Goal: Task Accomplishment & Management: Complete application form

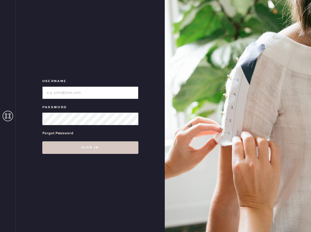
type input "Reformationboston"
click at [82, 156] on div "Username Password Forgot Password Sign in" at bounding box center [90, 116] width 149 height 232
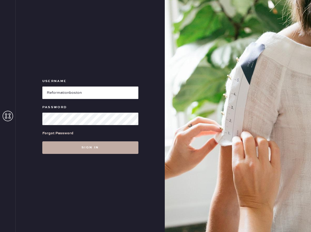
click at [78, 148] on button "Sign in" at bounding box center [90, 147] width 96 height 13
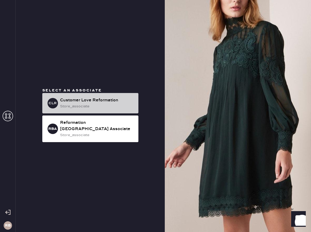
click at [86, 99] on div "CLR Customer Love Reformation store_associate" at bounding box center [90, 103] width 96 height 20
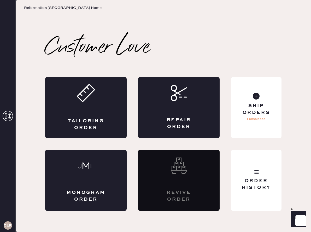
click at [7, 223] on h3 "CLR" at bounding box center [8, 225] width 8 height 4
click at [10, 226] on h3 "CLR" at bounding box center [8, 225] width 8 height 4
click at [5, 92] on div "CLR" at bounding box center [8, 116] width 16 height 232
click at [8, 121] on div at bounding box center [8, 116] width 10 height 11
click at [9, 118] on icon at bounding box center [8, 116] width 10 height 10
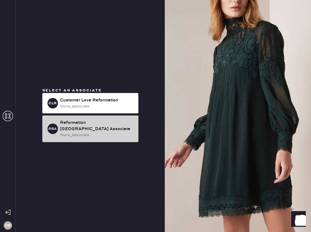
click at [88, 122] on div "RBA Reformation Boston Associate store_associate" at bounding box center [90, 128] width 96 height 27
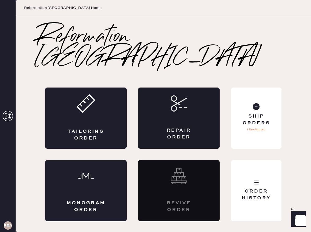
click at [176, 103] on div "Repair Order" at bounding box center [178, 117] width 81 height 61
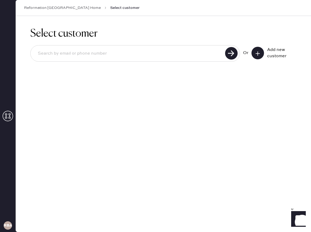
click at [166, 55] on input at bounding box center [129, 54] width 190 height 12
type input "4806857404"
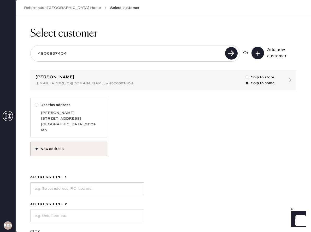
click at [51, 106] on label "Use this address" at bounding box center [69, 105] width 68 height 6
click at [35, 102] on input "Use this address" at bounding box center [35, 102] width 0 height 0
radio input "true"
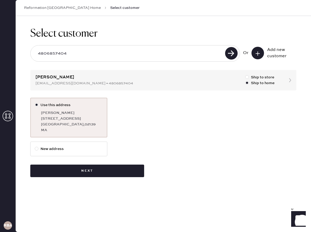
click at [62, 145] on label "New address" at bounding box center [68, 148] width 77 height 15
click at [35, 146] on input "New address" at bounding box center [35, 146] width 0 height 0
radio input "true"
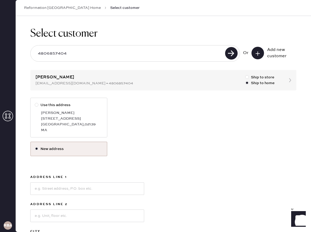
scroll to position [75, 0]
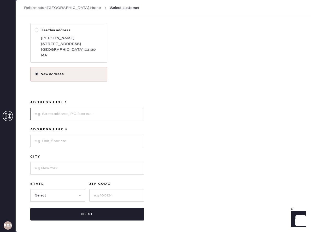
click at [73, 115] on input at bounding box center [87, 114] width 114 height 13
type input "23 Andrew Street"
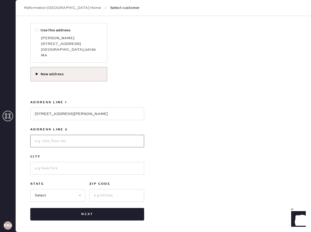
click at [78, 141] on input at bounding box center [87, 141] width 114 height 13
type input "Unit 2"
click at [42, 169] on input at bounding box center [87, 168] width 114 height 13
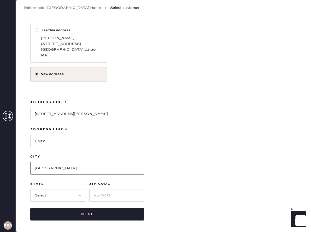
type input "Cambridge"
click at [42, 196] on select "Select AK AL AR AZ CA CO CT DC DE FL GA HI IA ID IL IN KS KY LA MA MD ME MI MN …" at bounding box center [57, 195] width 55 height 13
select select "MA"
click at [30, 189] on select "Select AK AL AR AZ CA CO CT DC DE FL GA HI IA ID IL IN KS KY LA MA MD ME MI MN …" at bounding box center [57, 195] width 55 height 13
click at [95, 194] on input at bounding box center [116, 195] width 55 height 13
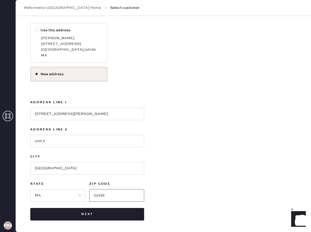
type input "02139"
click at [155, 198] on div "Use this address Olivia Tortorici 125 Cherry St Cambridge , 02139 MA New addres…" at bounding box center [163, 121] width 266 height 197
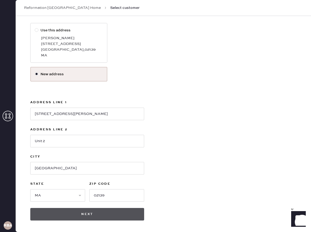
click at [127, 210] on button "Next" at bounding box center [87, 214] width 114 height 13
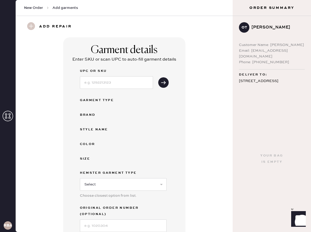
scroll to position [133, 0]
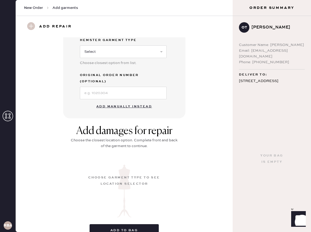
click at [128, 101] on button "Add manually instead" at bounding box center [124, 106] width 62 height 10
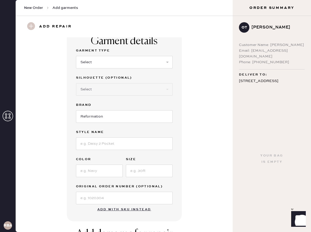
scroll to position [5, 0]
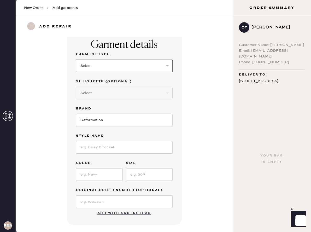
click at [123, 64] on select "Select Basic Skirt Jeans Leggings Pants Shorts Basic Sleeved Dress Basic Sleeve…" at bounding box center [124, 66] width 97 height 13
select select "4"
click at [76, 60] on select "Select Basic Skirt Jeans Leggings Pants Shorts Basic Sleeved Dress Basic Sleeve…" at bounding box center [124, 66] width 97 height 13
click at [110, 94] on select "Select Joggers Shorts Cropped Flare Boot Cut Straight Skinny Other" at bounding box center [124, 93] width 97 height 13
click at [96, 122] on input "Reformation" at bounding box center [124, 120] width 97 height 13
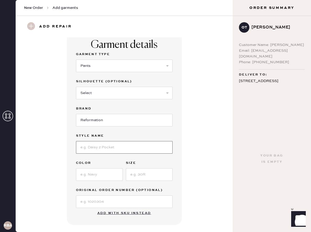
click at [102, 146] on input at bounding box center [124, 147] width 97 height 13
click at [91, 175] on input at bounding box center [99, 174] width 47 height 13
type input "Black"
click at [145, 151] on input at bounding box center [124, 147] width 97 height 13
click at [161, 178] on input at bounding box center [149, 174] width 47 height 13
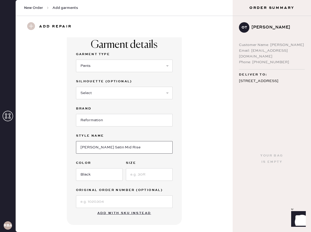
click at [123, 144] on input "Gale Satin Mid Rise" at bounding box center [124, 147] width 97 height 13
click at [133, 149] on input "Gale Satin Mid Rise" at bounding box center [124, 147] width 97 height 13
type input "Gale Satin Mid Rise Bias Pant"
click at [144, 174] on input at bounding box center [149, 174] width 47 height 13
type input "M"
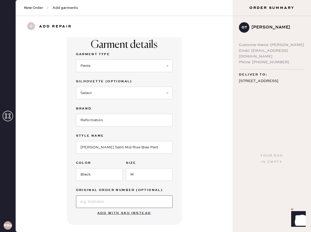
click at [109, 200] on input at bounding box center [124, 201] width 97 height 13
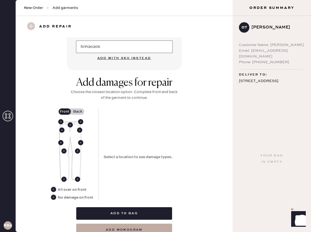
scroll to position [183, 0]
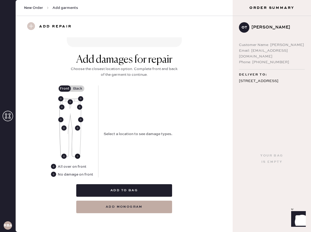
type input "S17130305"
click at [76, 156] on use at bounding box center [77, 155] width 5 height 5
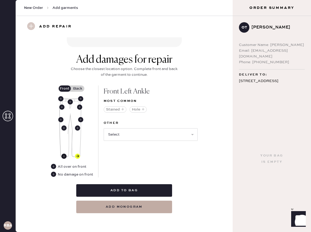
click at [64, 155] on use at bounding box center [63, 155] width 5 height 5
click at [71, 113] on img at bounding box center [70, 127] width 22 height 59
click at [141, 109] on icon "button" at bounding box center [142, 109] width 3 height 3
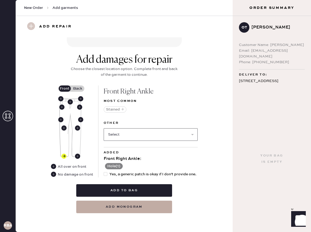
click at [133, 132] on select "Select Broken / Ripped Hem Broken Beads Broken Belt Loop Broken Button Broken E…" at bounding box center [151, 134] width 94 height 13
click at [134, 136] on select "Select Broken / Ripped Hem Broken Beads Broken Belt Loop Broken Button Broken E…" at bounding box center [151, 134] width 94 height 13
select select "1706"
click at [104, 128] on select "Select Broken / Ripped Hem Broken Beads Broken Belt Loop Broken Button Broken E…" at bounding box center [151, 134] width 94 height 13
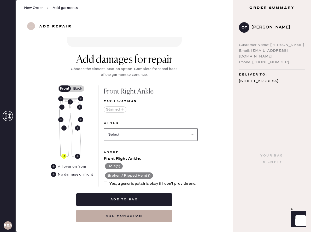
scroll to position [192, 0]
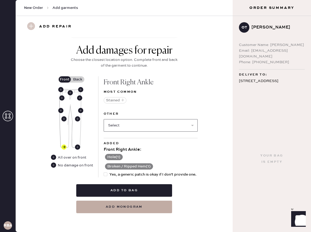
click at [140, 127] on select "Select Broken Beads Broken Belt Loop Broken Button Broken Elastic Broken Hook &…" at bounding box center [151, 125] width 94 height 13
select select "2067"
click at [104, 119] on select "Select Broken Beads Broken Belt Loop Broken Button Broken Elastic Broken Hook &…" at bounding box center [151, 125] width 94 height 13
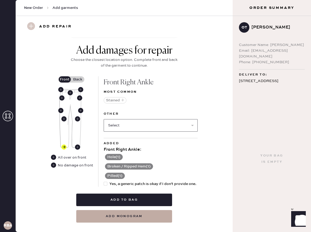
click at [151, 126] on select "Select Broken Beads Broken Belt Loop Broken Button Broken Elastic Broken Hook &…" at bounding box center [151, 125] width 94 height 13
select select "1708"
click at [104, 119] on select "Select Broken Beads Broken Belt Loop Broken Button Broken Elastic Broken Hook &…" at bounding box center [151, 125] width 94 height 13
select select
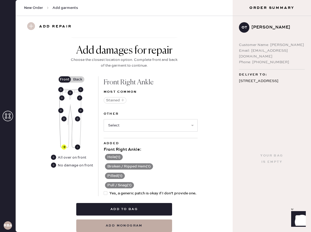
click at [78, 147] on use at bounding box center [77, 146] width 5 height 5
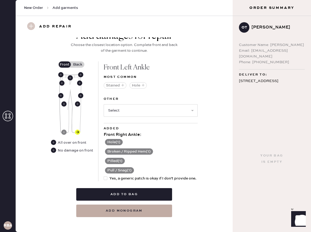
scroll to position [211, 0]
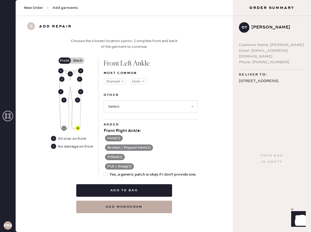
click at [123, 117] on div "Other Select Broken / Ripped Hem Broken Beads Broken Belt Loop Broken Button Br…" at bounding box center [151, 105] width 94 height 27
click at [64, 128] on use at bounding box center [63, 128] width 5 height 5
click at [119, 104] on select "Select Broken Beads Broken Belt Loop Broken Button Broken Elastic Broken Hook &…" at bounding box center [151, 106] width 94 height 13
click at [95, 112] on div "Front Back All over on front No damage on front" at bounding box center [75, 117] width 48 height 120
click at [81, 60] on label "Back" at bounding box center [77, 60] width 13 height 6
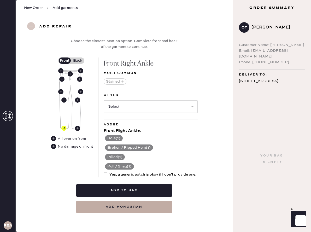
click at [78, 61] on input "Back" at bounding box center [78, 61] width 0 height 0
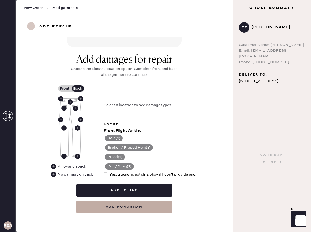
click at [65, 91] on label "Front" at bounding box center [64, 88] width 13 height 6
click at [65, 88] on input "Front" at bounding box center [65, 88] width 0 height 0
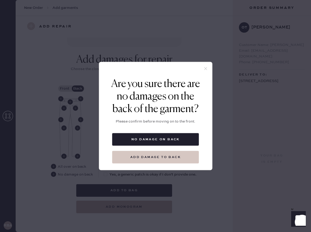
click at [193, 157] on button "Add damage to back" at bounding box center [155, 157] width 87 height 13
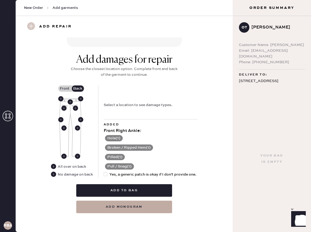
click at [67, 89] on label "Front" at bounding box center [64, 88] width 13 height 6
click at [65, 88] on input "Front" at bounding box center [65, 88] width 0 height 0
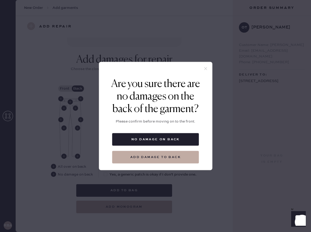
click at [206, 70] on icon at bounding box center [205, 68] width 5 height 5
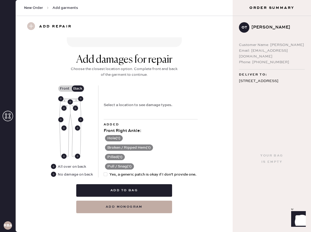
click at [69, 114] on img at bounding box center [70, 127] width 22 height 59
click at [65, 88] on label "Front" at bounding box center [64, 88] width 13 height 6
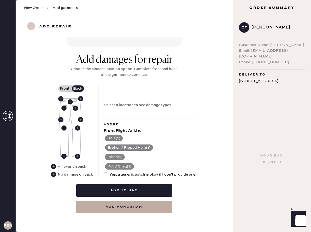
click at [65, 88] on input "Front" at bounding box center [65, 88] width 0 height 0
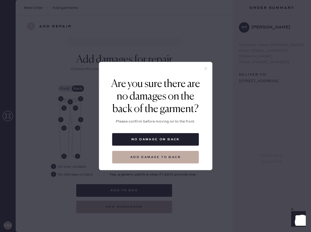
click at [208, 65] on div at bounding box center [155, 70] width 113 height 16
click at [208, 64] on div at bounding box center [155, 70] width 113 height 16
click at [207, 68] on icon at bounding box center [205, 68] width 5 height 5
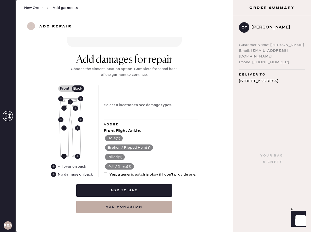
click at [64, 156] on use at bounding box center [63, 155] width 5 height 5
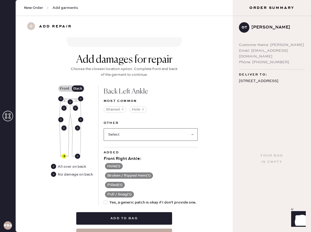
click at [131, 131] on select "Select Broken / Ripped Hem Broken Beads Broken Belt Loop Broken Button Broken E…" at bounding box center [151, 134] width 94 height 13
select select "1708"
click at [104, 128] on select "Select Broken / Ripped Hem Broken Beads Broken Belt Loop Broken Button Broken E…" at bounding box center [151, 134] width 94 height 13
select select
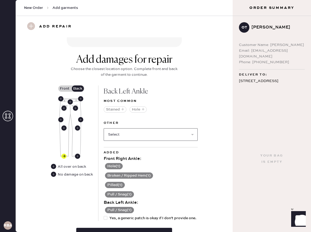
scroll to position [227, 0]
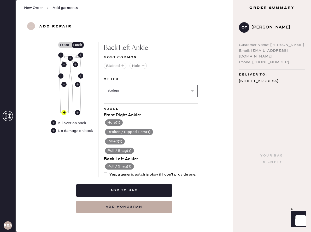
click at [132, 91] on select "Select Broken / Ripped Hem Broken Beads Broken Belt Loop Broken Button Broken E…" at bounding box center [151, 91] width 94 height 13
click at [139, 67] on button "Hole" at bounding box center [137, 66] width 17 height 6
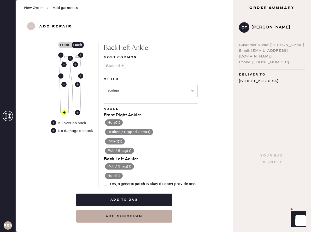
click at [70, 70] on img at bounding box center [70, 84] width 22 height 59
click at [67, 44] on label "Front" at bounding box center [64, 45] width 13 height 6
click at [65, 45] on input "Front" at bounding box center [65, 45] width 0 height 0
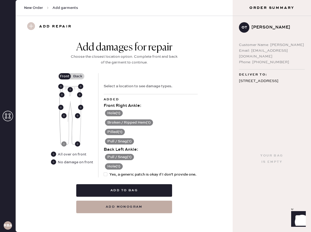
click at [76, 75] on label "Back" at bounding box center [77, 76] width 13 height 6
click at [78, 76] on input "Back" at bounding box center [78, 76] width 0 height 0
click at [64, 76] on label "Front" at bounding box center [64, 76] width 13 height 6
click at [65, 76] on input "Front" at bounding box center [65, 76] width 0 height 0
click at [62, 95] on use at bounding box center [61, 94] width 5 height 5
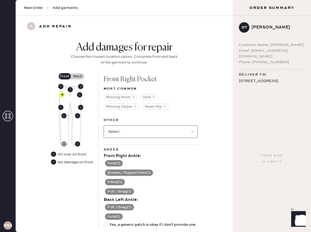
click at [146, 129] on select "Select Broken / Ripped Hem Broken Beads Broken Belt Loop Broken Button Broken E…" at bounding box center [151, 131] width 94 height 13
select select "1708"
click at [104, 125] on select "Select Broken / Ripped Hem Broken Beads Broken Belt Loop Broken Button Broken E…" at bounding box center [151, 131] width 94 height 13
select select
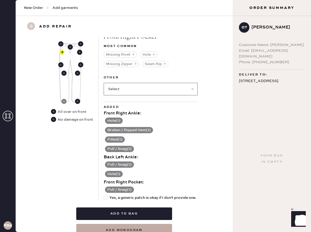
scroll to position [256, 0]
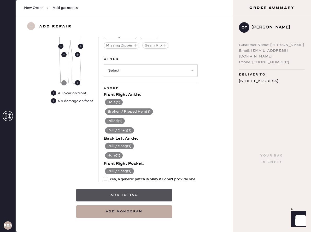
click at [145, 193] on button "Add to bag" at bounding box center [124, 195] width 96 height 13
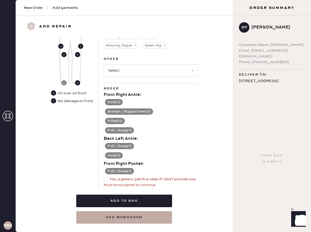
click at [138, 178] on span "Yes, a generic patch is okay if I don't provide one." at bounding box center [152, 179] width 87 height 6
click at [104, 176] on input "Yes, a generic patch is okay if I don't provide one." at bounding box center [104, 176] width 0 height 0
checkbox input "true"
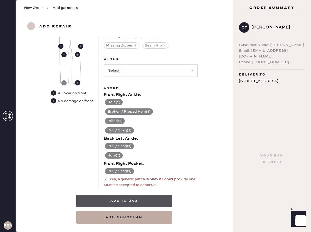
click at [144, 200] on button "Add to bag" at bounding box center [124, 200] width 96 height 13
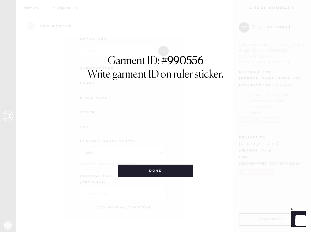
scroll to position [25, 0]
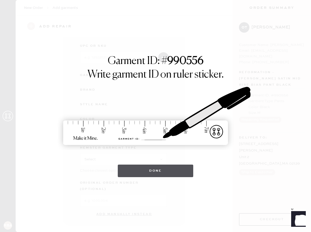
click at [171, 170] on button "Done" at bounding box center [155, 170] width 75 height 13
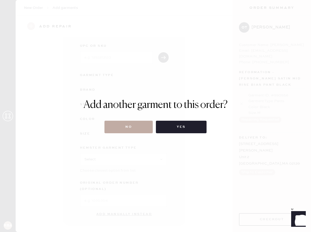
click at [132, 123] on button "No" at bounding box center [128, 127] width 48 height 13
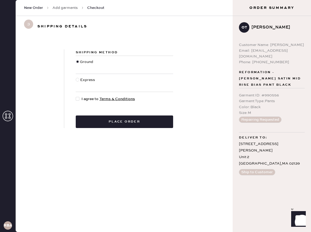
click at [79, 98] on div at bounding box center [78, 99] width 4 height 4
click at [76, 96] on input "I agree to Terms & Conditions" at bounding box center [76, 96] width 0 height 0
checkbox input "true"
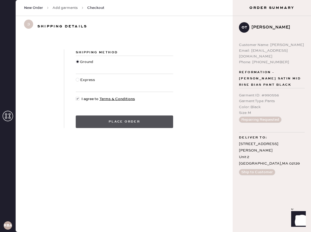
click at [104, 118] on button "Place order" at bounding box center [124, 121] width 97 height 13
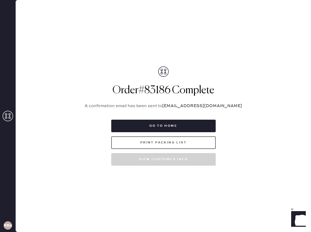
click at [159, 144] on button "Print Packing List" at bounding box center [163, 142] width 104 height 13
